Goal: Information Seeking & Learning: Find specific fact

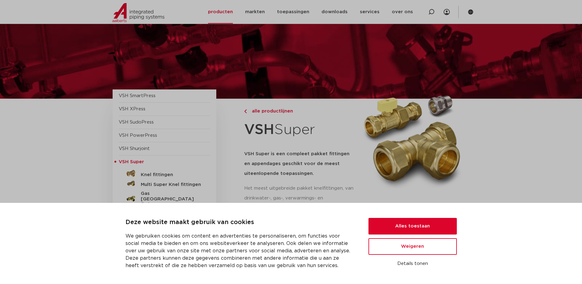
scroll to position [123, 0]
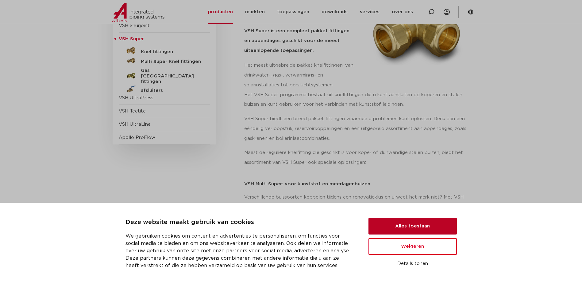
click at [408, 226] on button "Alles toestaan" at bounding box center [413, 226] width 88 height 17
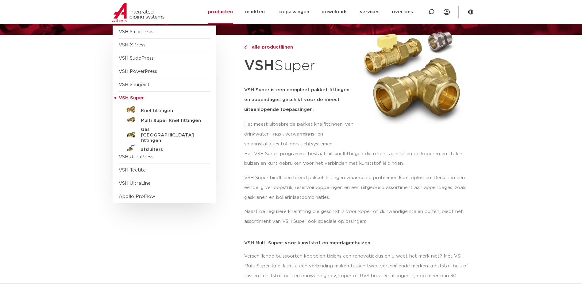
scroll to position [61, 0]
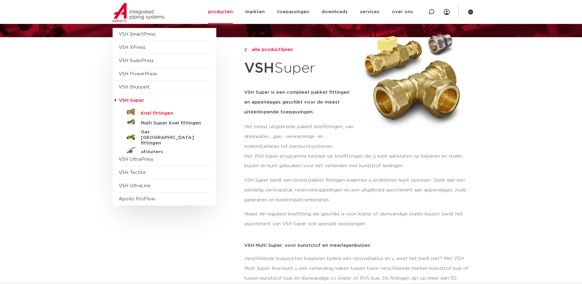
click at [161, 114] on h5 "Knel fittingen" at bounding box center [171, 114] width 61 height 6
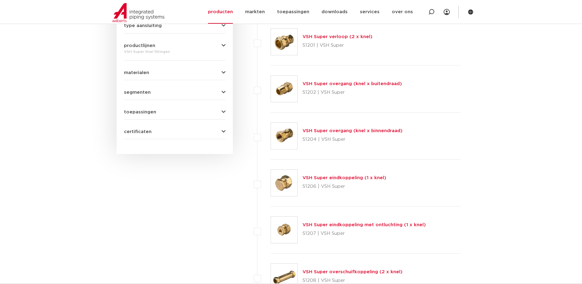
scroll to position [338, 0]
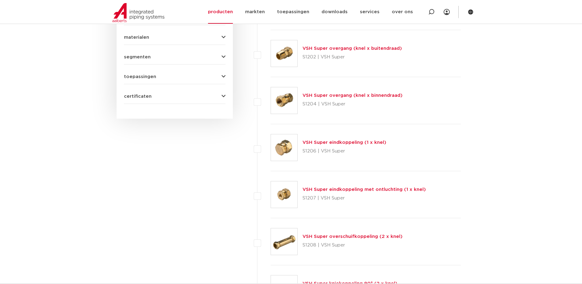
click at [287, 147] on img at bounding box center [284, 147] width 26 height 26
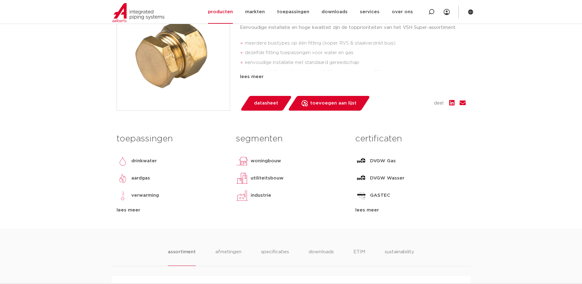
scroll to position [184, 0]
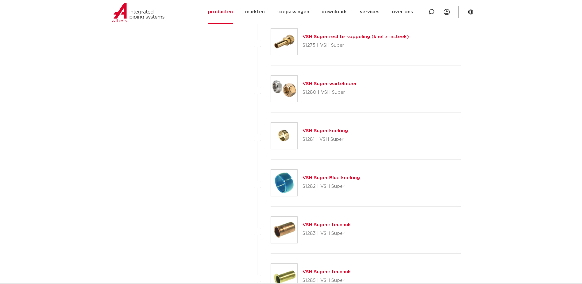
scroll to position [2088, 0]
click at [286, 181] on img at bounding box center [284, 182] width 26 height 26
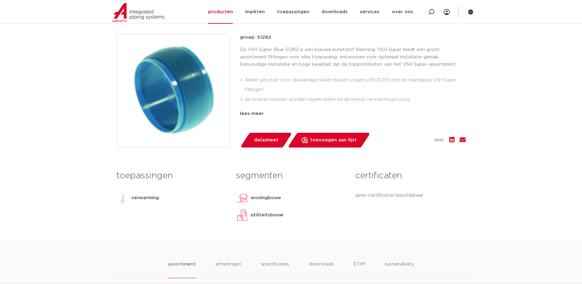
scroll to position [276, 0]
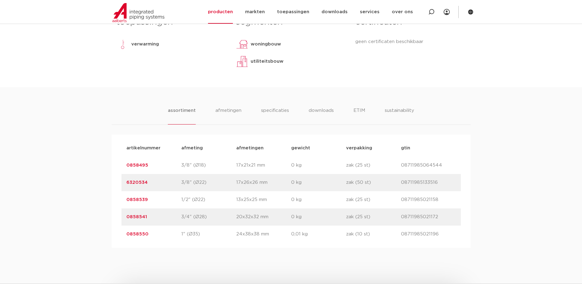
drag, startPoint x: 148, startPoint y: 199, endPoint x: 124, endPoint y: 199, distance: 24.6
click at [124, 199] on div "artikelnummer 0858539 afmeting 1/2" (Ø22) afmetingen 13x25x25 mm gewicht 0 kg v…" at bounding box center [292, 199] width 340 height 17
drag, startPoint x: 124, startPoint y: 199, endPoint x: 132, endPoint y: 201, distance: 8.5
copy link "0858539"
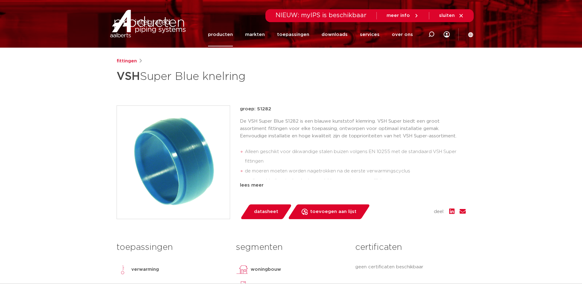
scroll to position [0, 0]
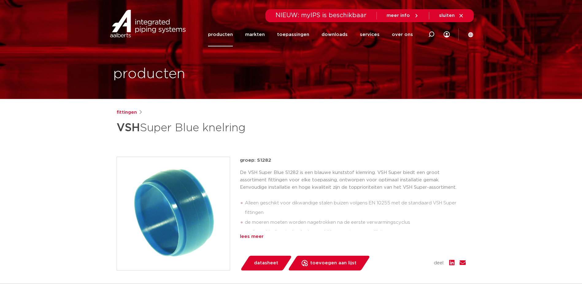
click at [248, 235] on div "lees meer" at bounding box center [353, 236] width 226 height 7
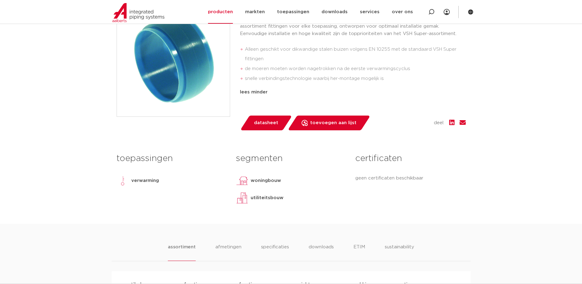
scroll to position [215, 0]
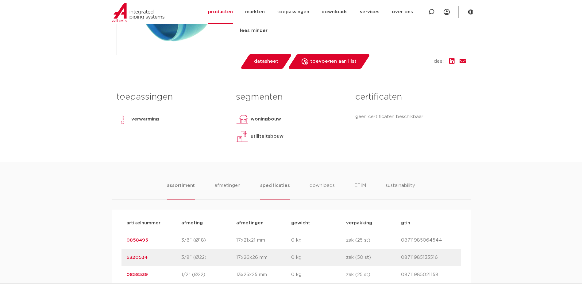
click at [269, 187] on li "specificaties" at bounding box center [274, 191] width 29 height 18
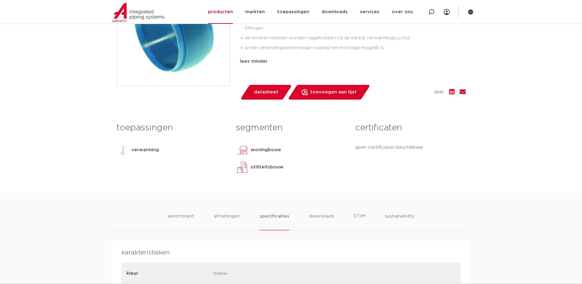
scroll to position [0, 0]
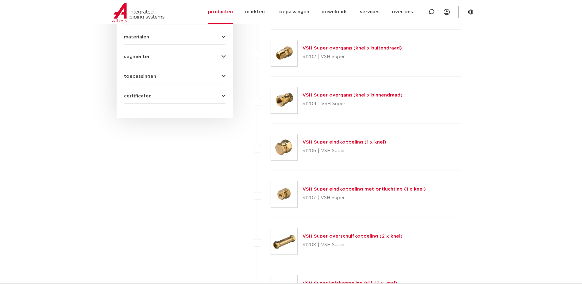
scroll to position [338, 0]
click at [337, 142] on link "VSH Super eindkoppeling (1 x knel)" at bounding box center [345, 142] width 84 height 5
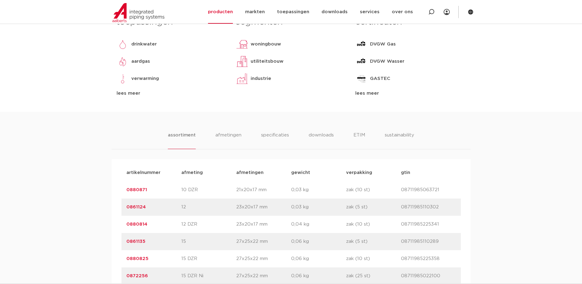
scroll to position [399, 0]
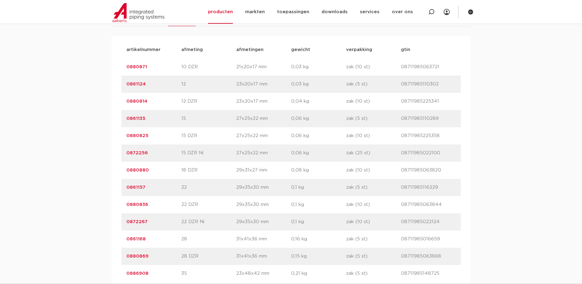
drag, startPoint x: 150, startPoint y: 154, endPoint x: 120, endPoint y: 157, distance: 30.0
click at [120, 157] on div "artikelnummer afmeting [GEOGRAPHIC_DATA] gewicht verpakking gtin artikelnummer …" at bounding box center [291, 161] width 359 height 251
copy link "0872256"
click at [186, 134] on p "15 DZR" at bounding box center [208, 135] width 55 height 7
drag, startPoint x: 149, startPoint y: 134, endPoint x: 125, endPoint y: 134, distance: 24.6
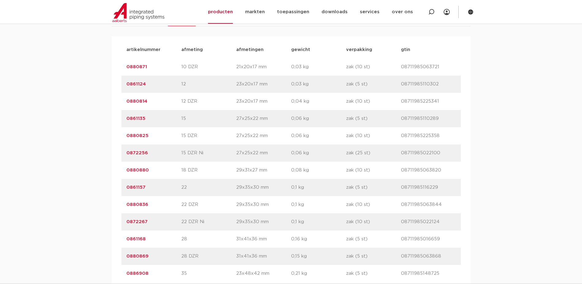
click at [125, 134] on div "artikelnummer 0880825 afmeting 15 DZR afmetingen 27x25x22 mm gewicht 0,06 kg ve…" at bounding box center [292, 135] width 340 height 17
drag, startPoint x: 125, startPoint y: 134, endPoint x: 132, endPoint y: 134, distance: 7.4
copy link "0880825"
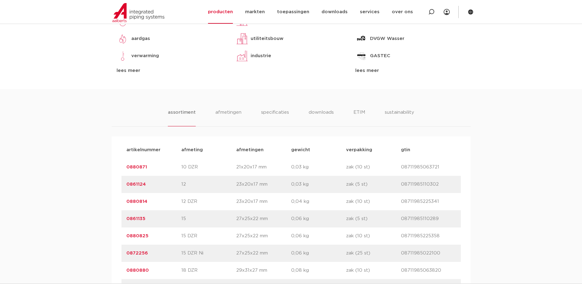
scroll to position [307, 0]
